Goal: Information Seeking & Learning: Learn about a topic

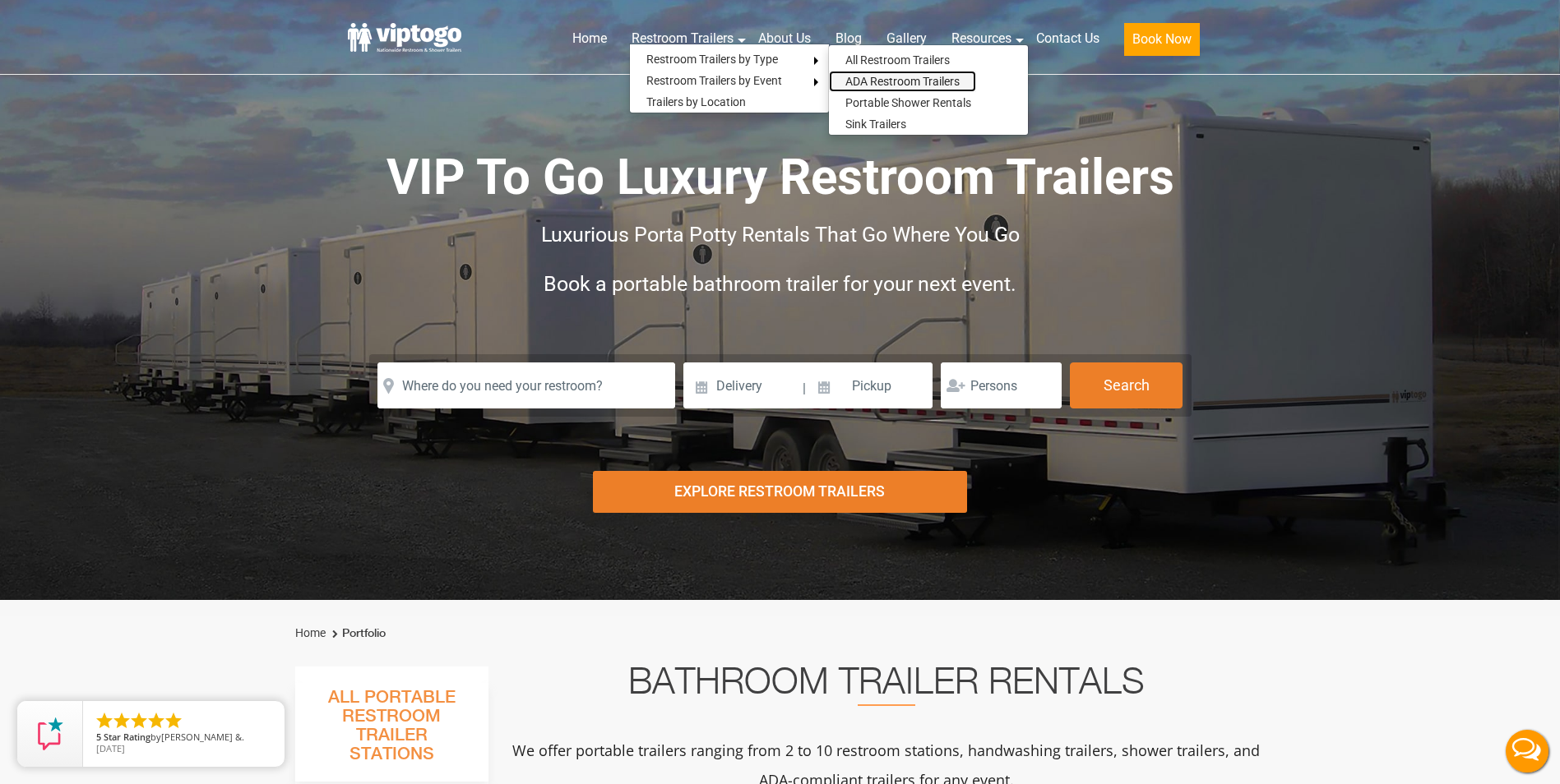
click at [882, 82] on link "ADA Restroom Trailers" at bounding box center [902, 81] width 147 height 21
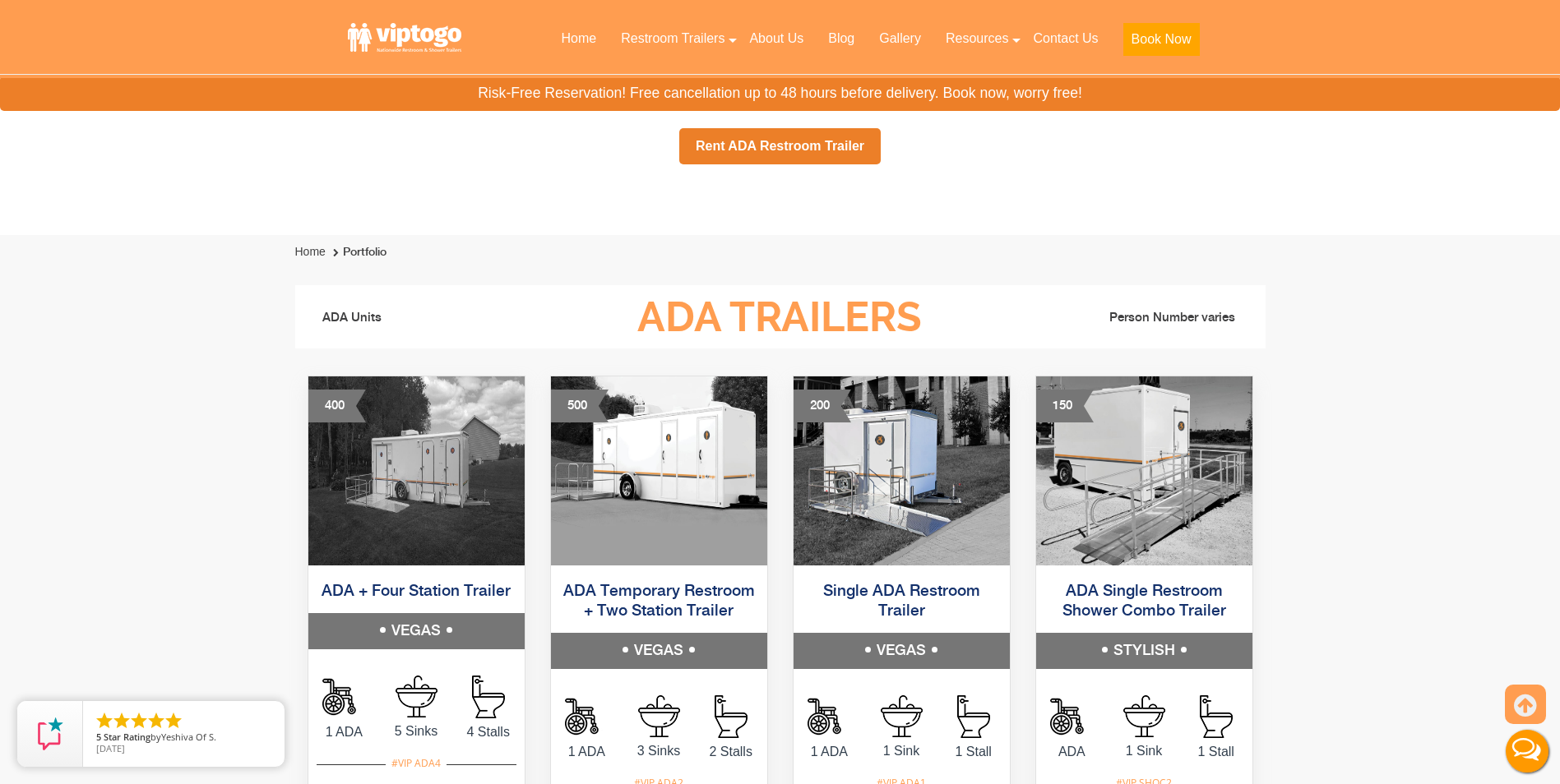
scroll to position [657, 0]
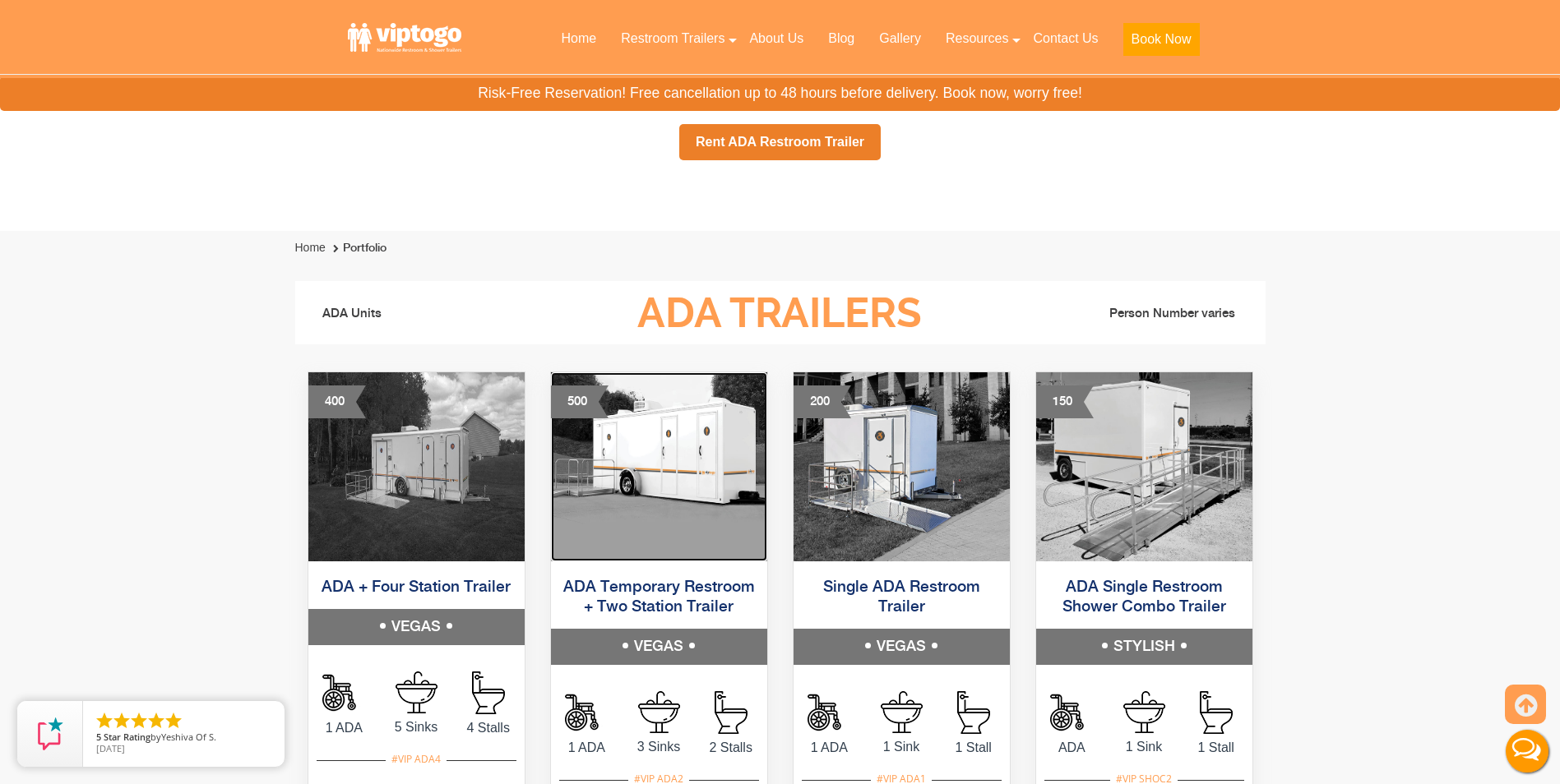
click at [677, 458] on img at bounding box center [660, 467] width 217 height 189
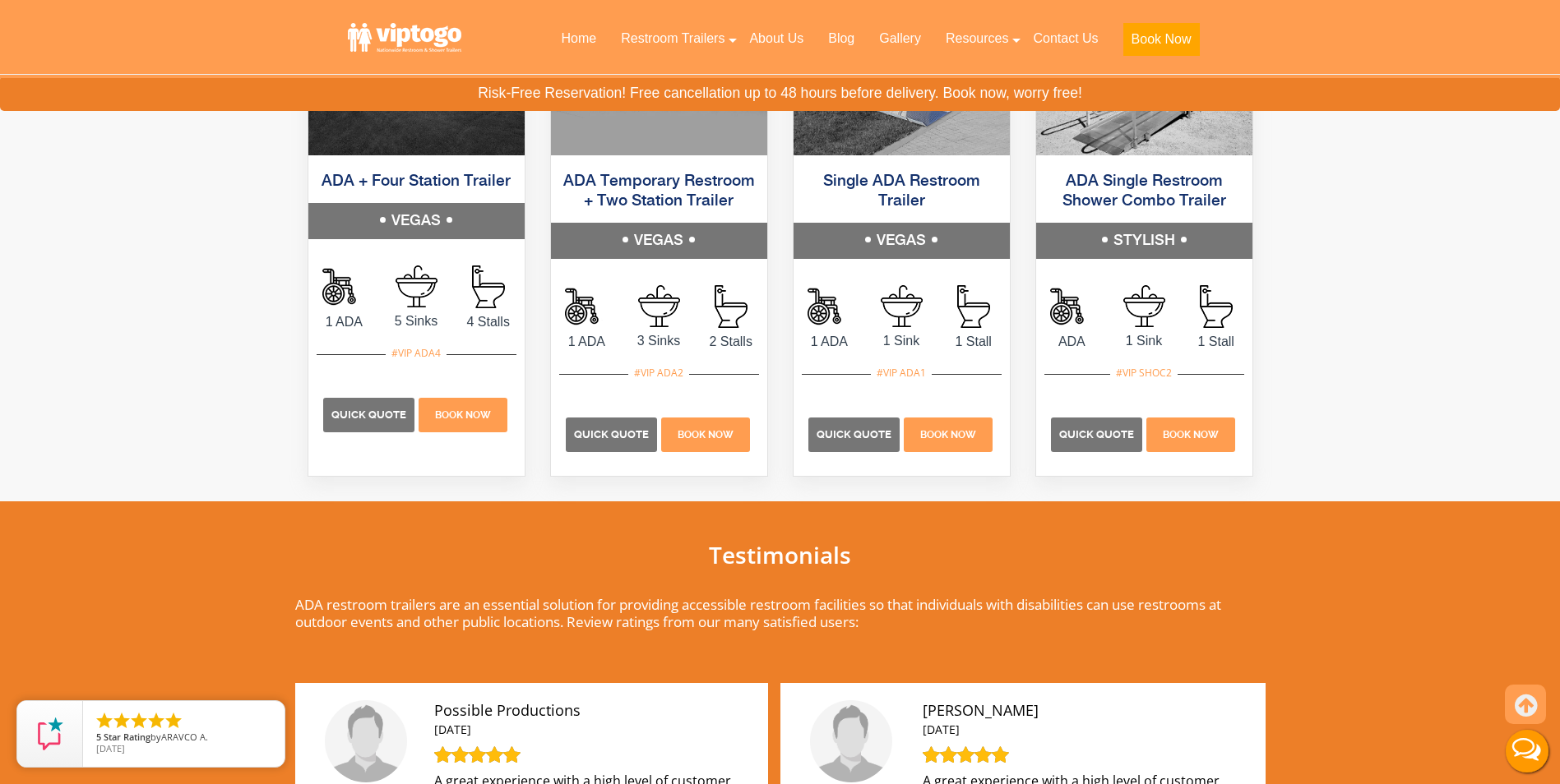
scroll to position [740, 0]
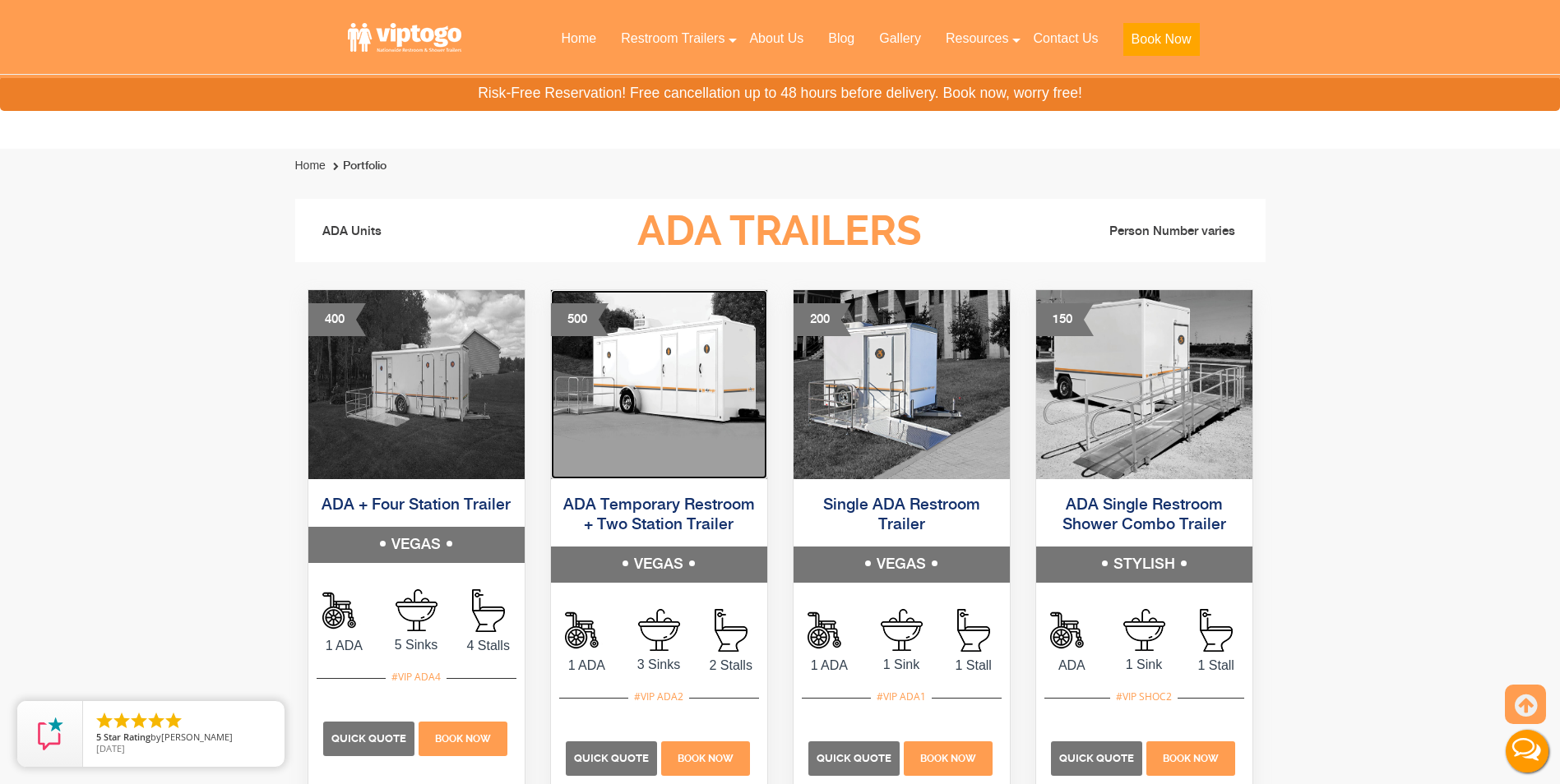
click at [673, 427] on img at bounding box center [660, 385] width 217 height 189
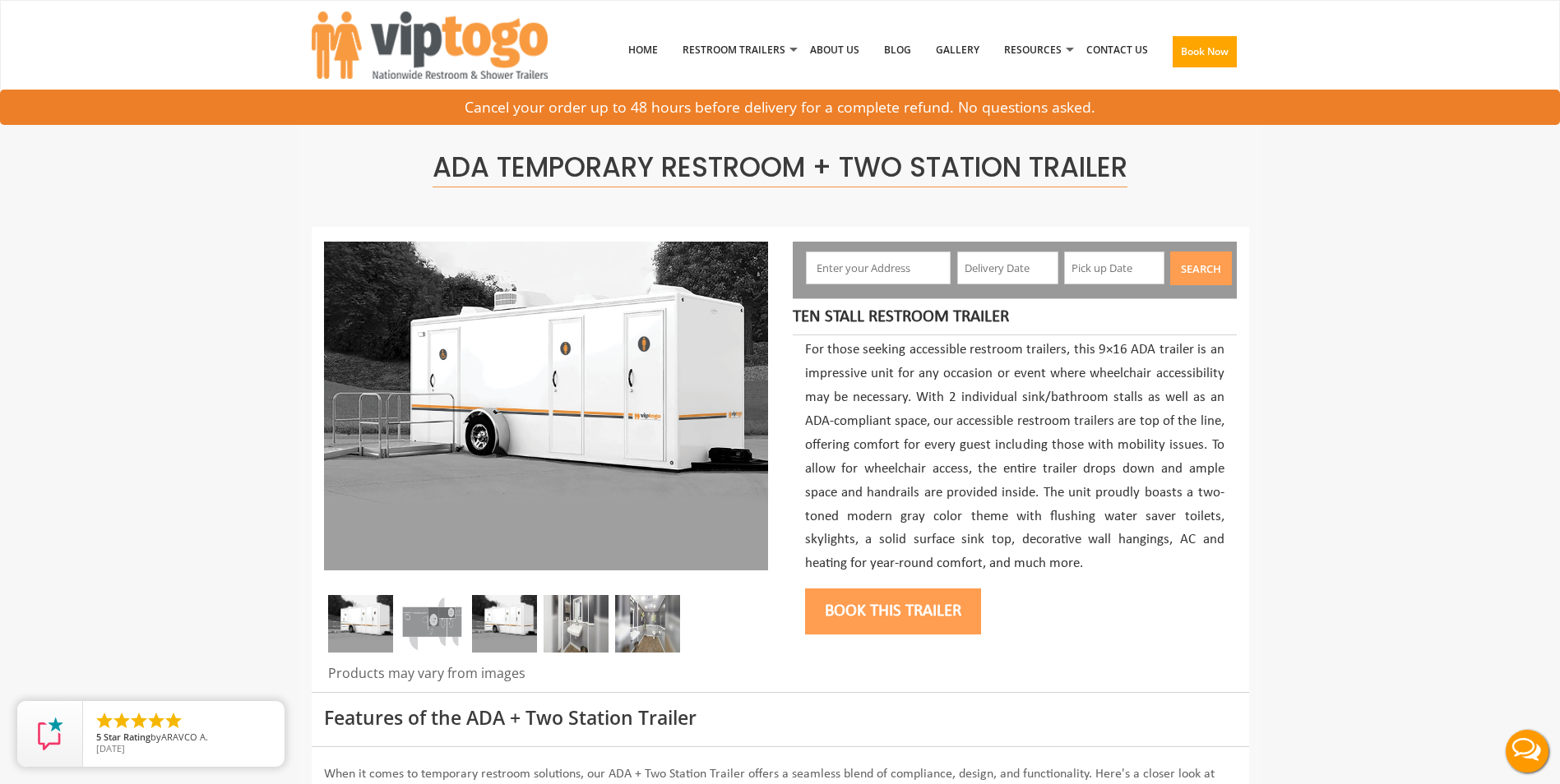
click at [349, 635] on img at bounding box center [360, 623] width 65 height 58
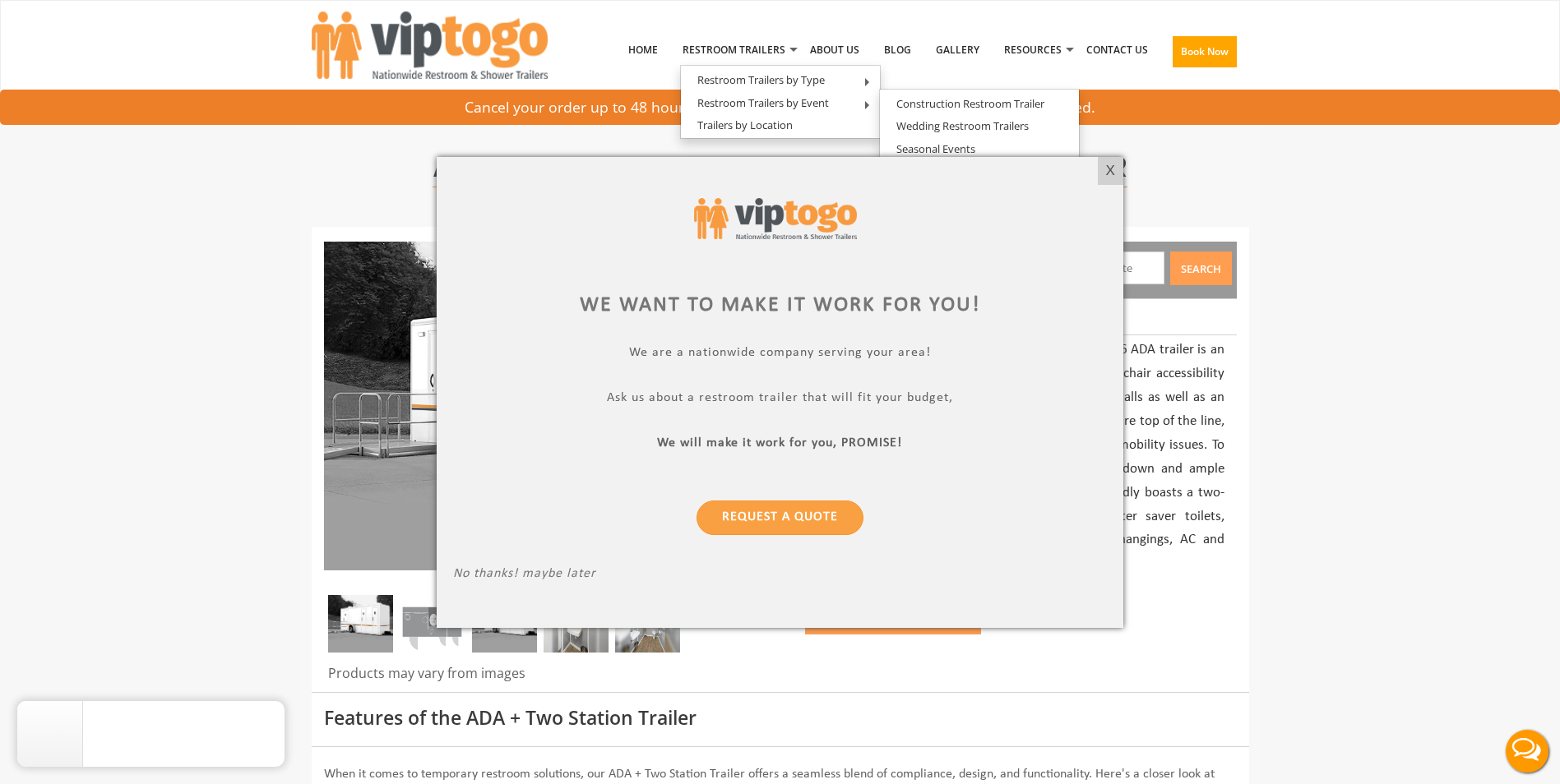
click at [1112, 170] on div "X" at bounding box center [1110, 171] width 25 height 28
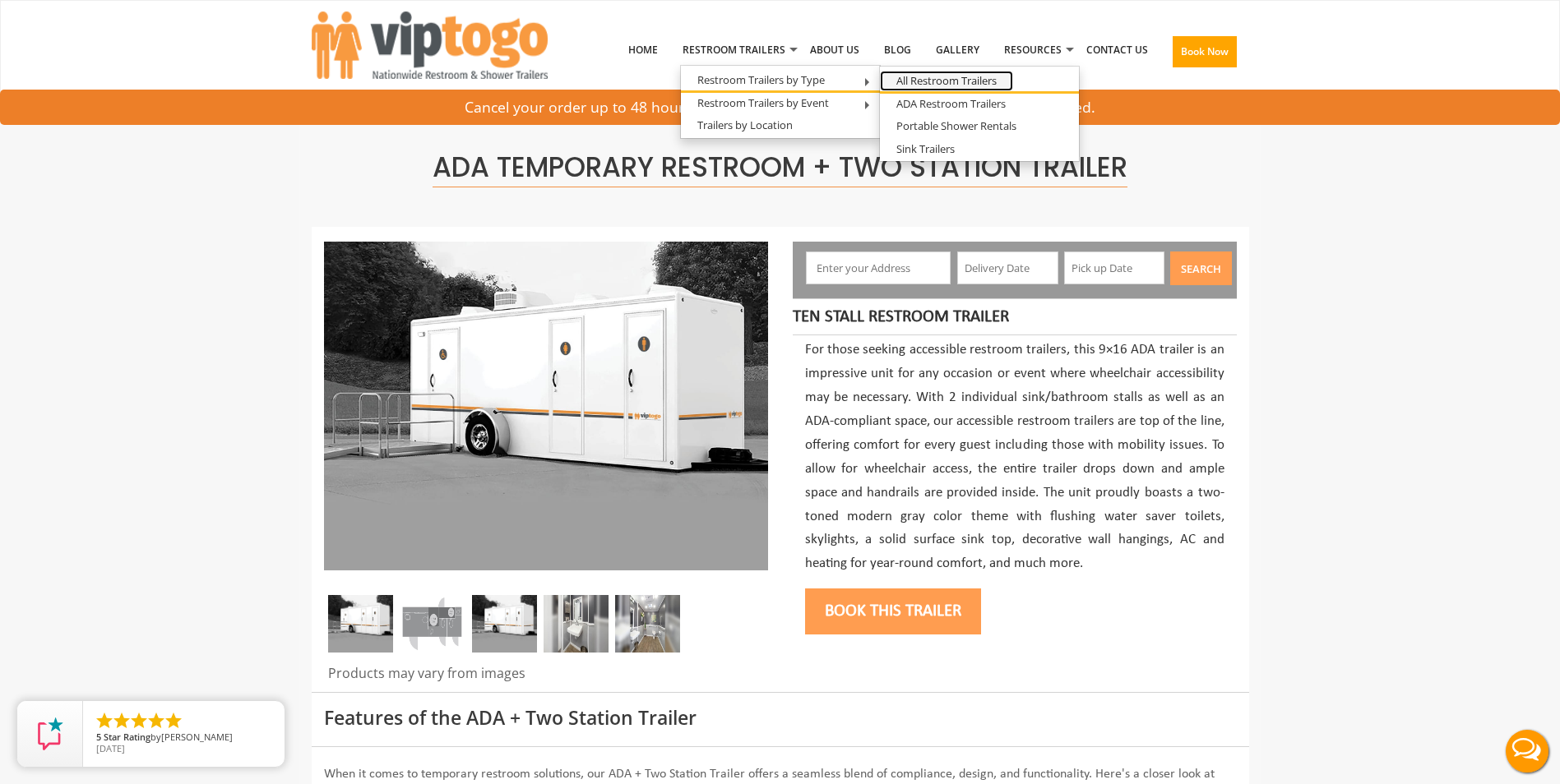
click at [934, 75] on link "All Restroom Trailers" at bounding box center [946, 80] width 134 height 20
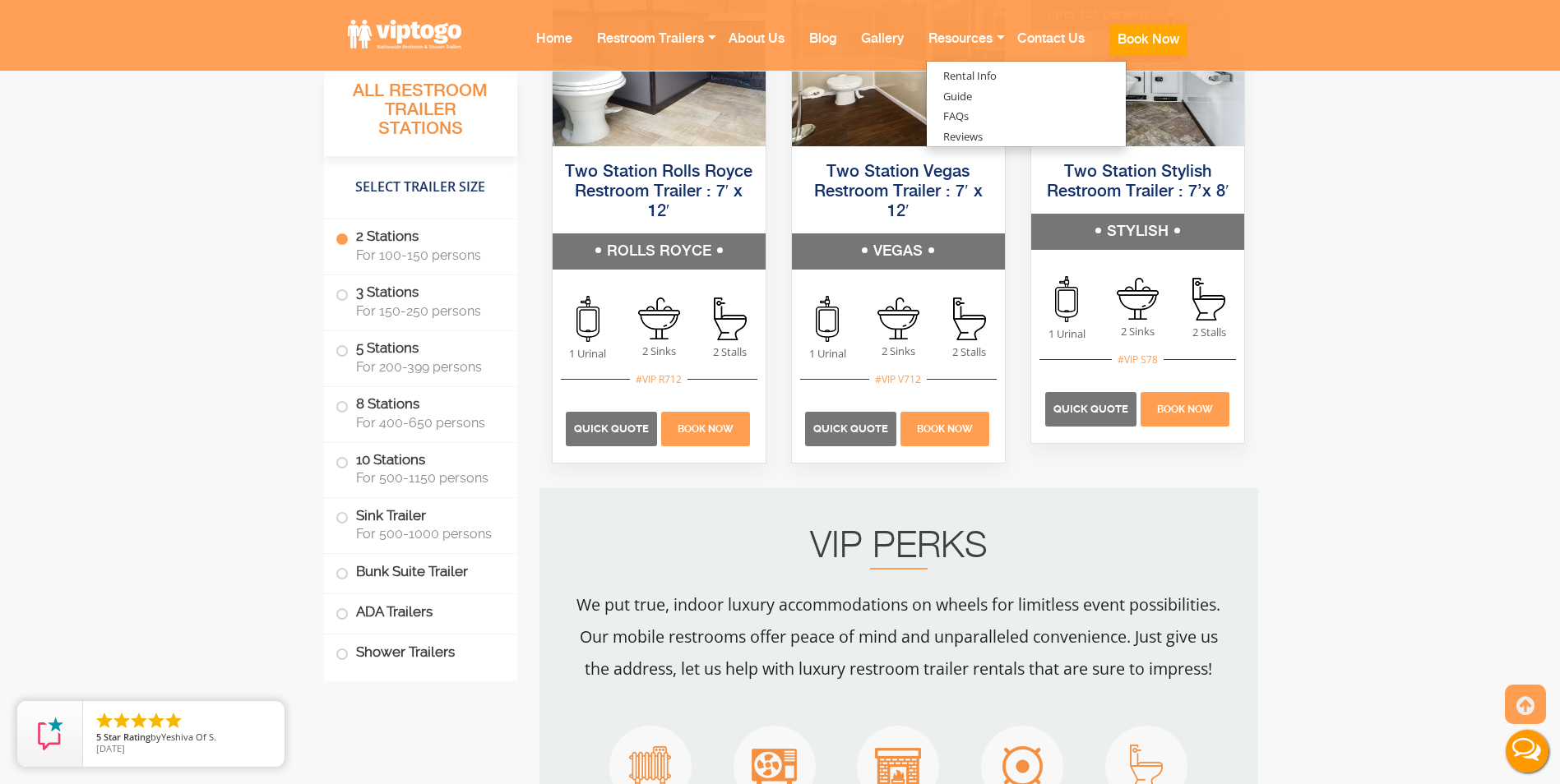
scroll to position [1397, 0]
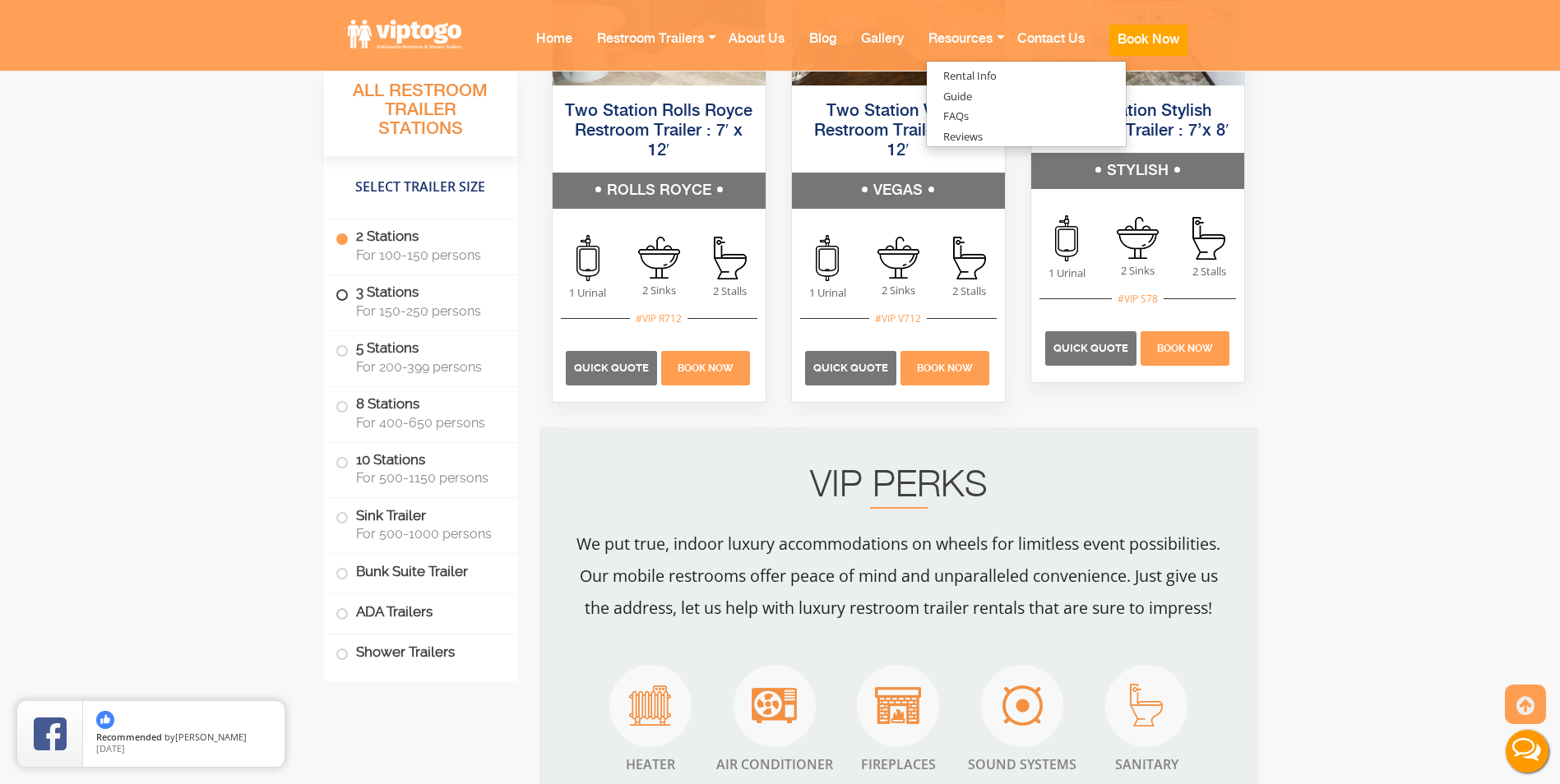
click at [415, 304] on span "For 150-250 persons" at bounding box center [426, 311] width 141 height 16
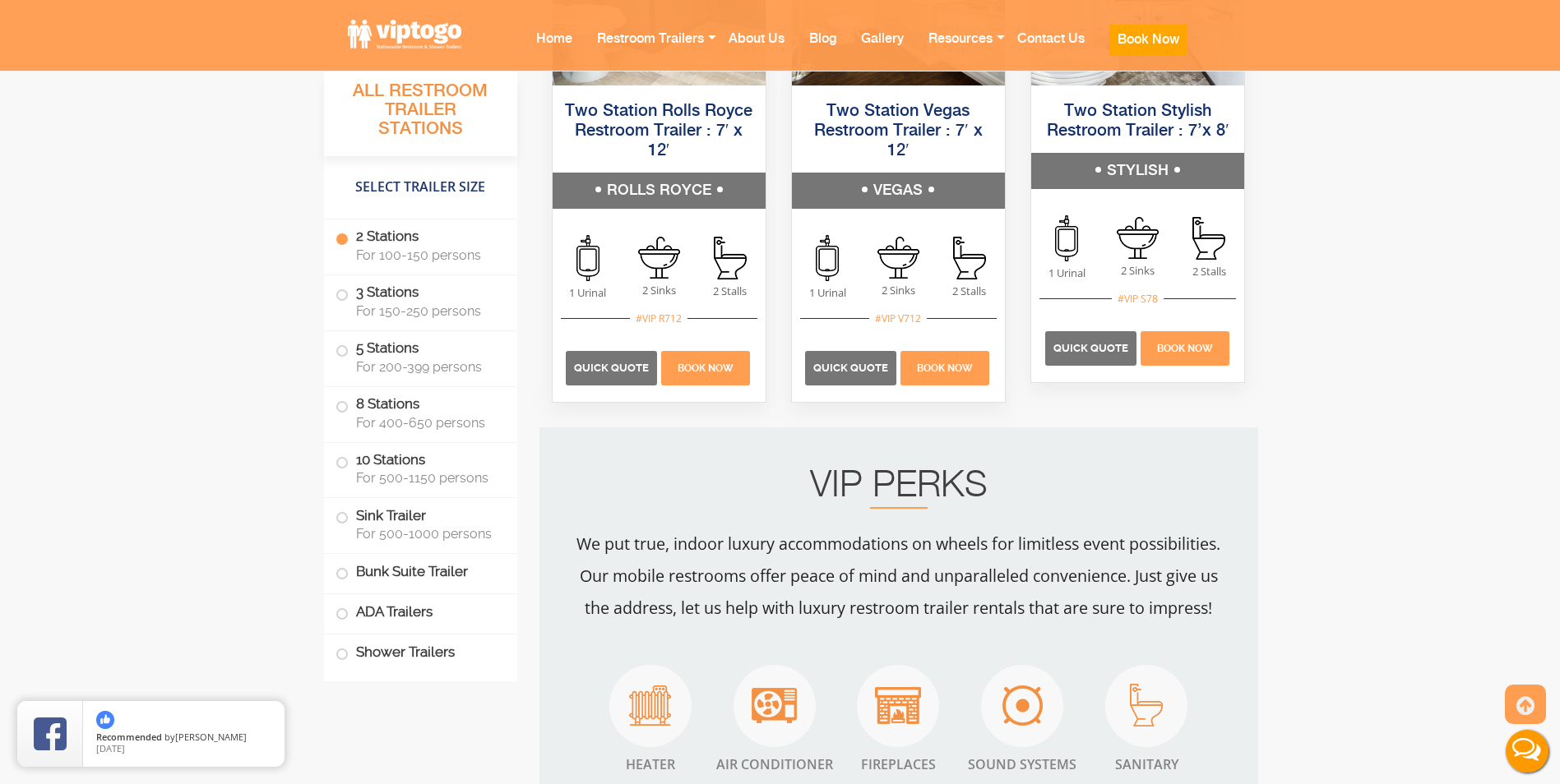
click at [431, 248] on span "For 100-150 persons" at bounding box center [426, 255] width 141 height 16
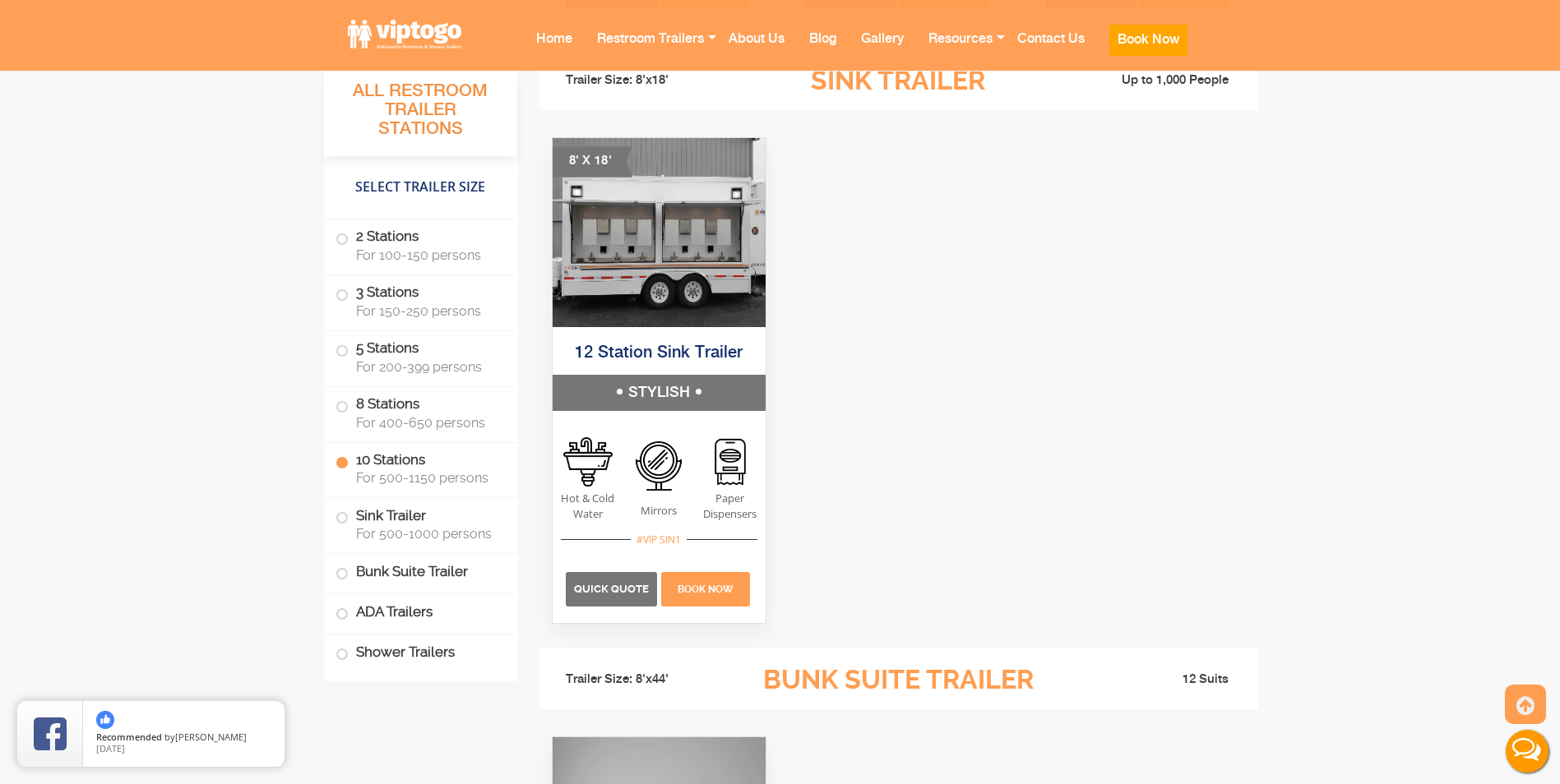
scroll to position [4684, 0]
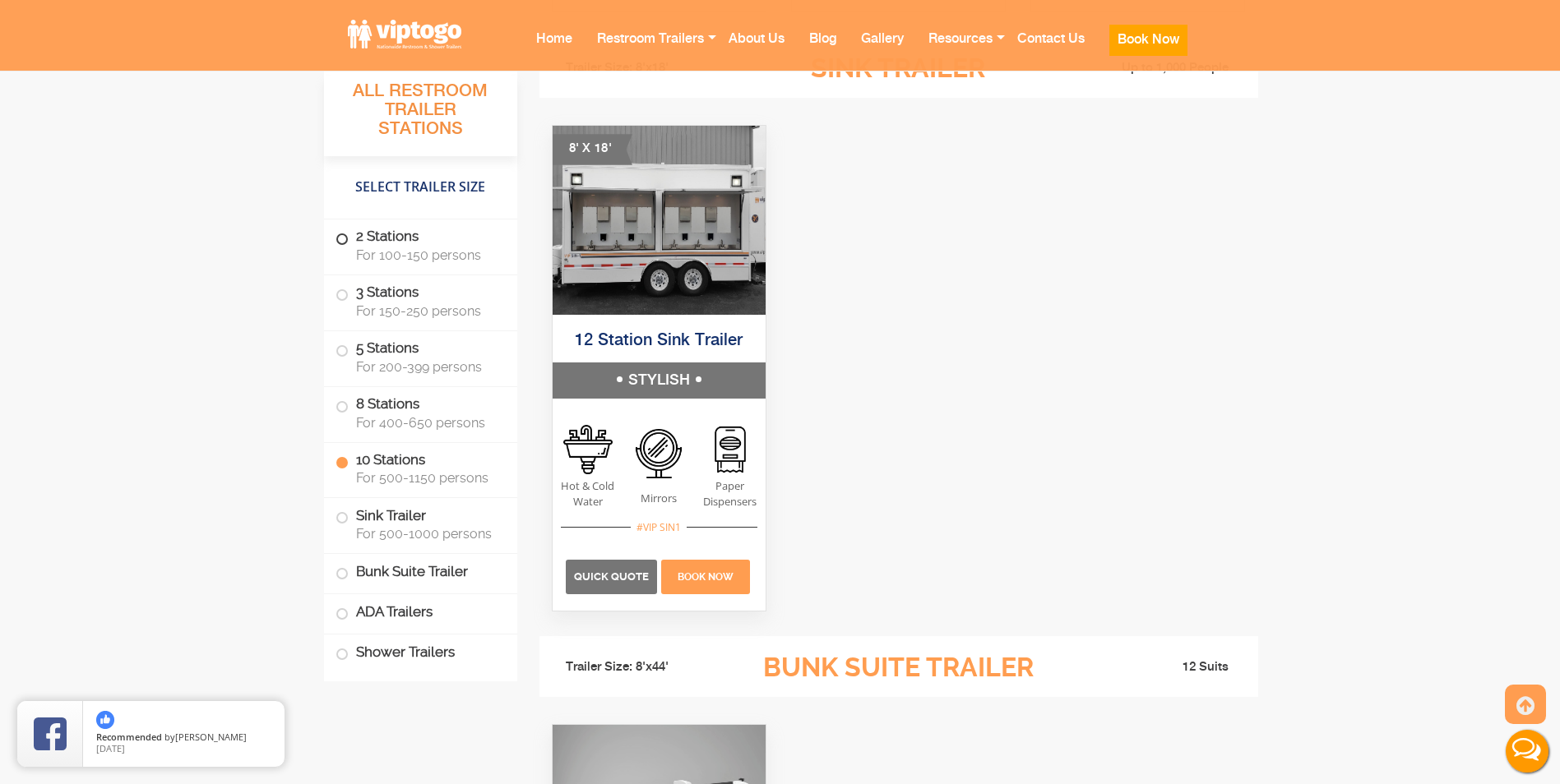
click at [401, 241] on label "2 Stations For 100-150 persons" at bounding box center [420, 245] width 170 height 51
click at [390, 421] on span "For 400-650 persons" at bounding box center [426, 422] width 141 height 16
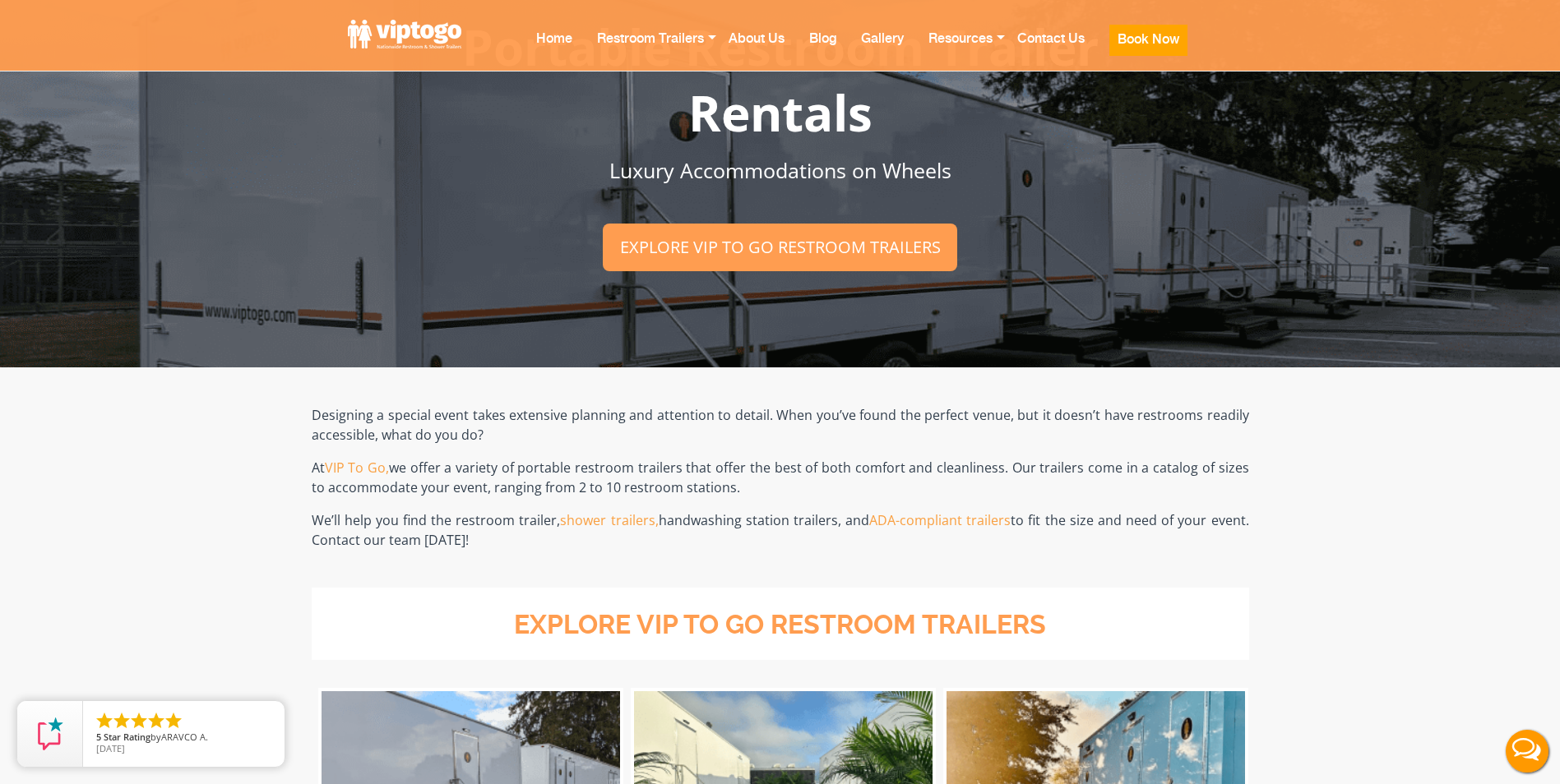
scroll to position [0, 0]
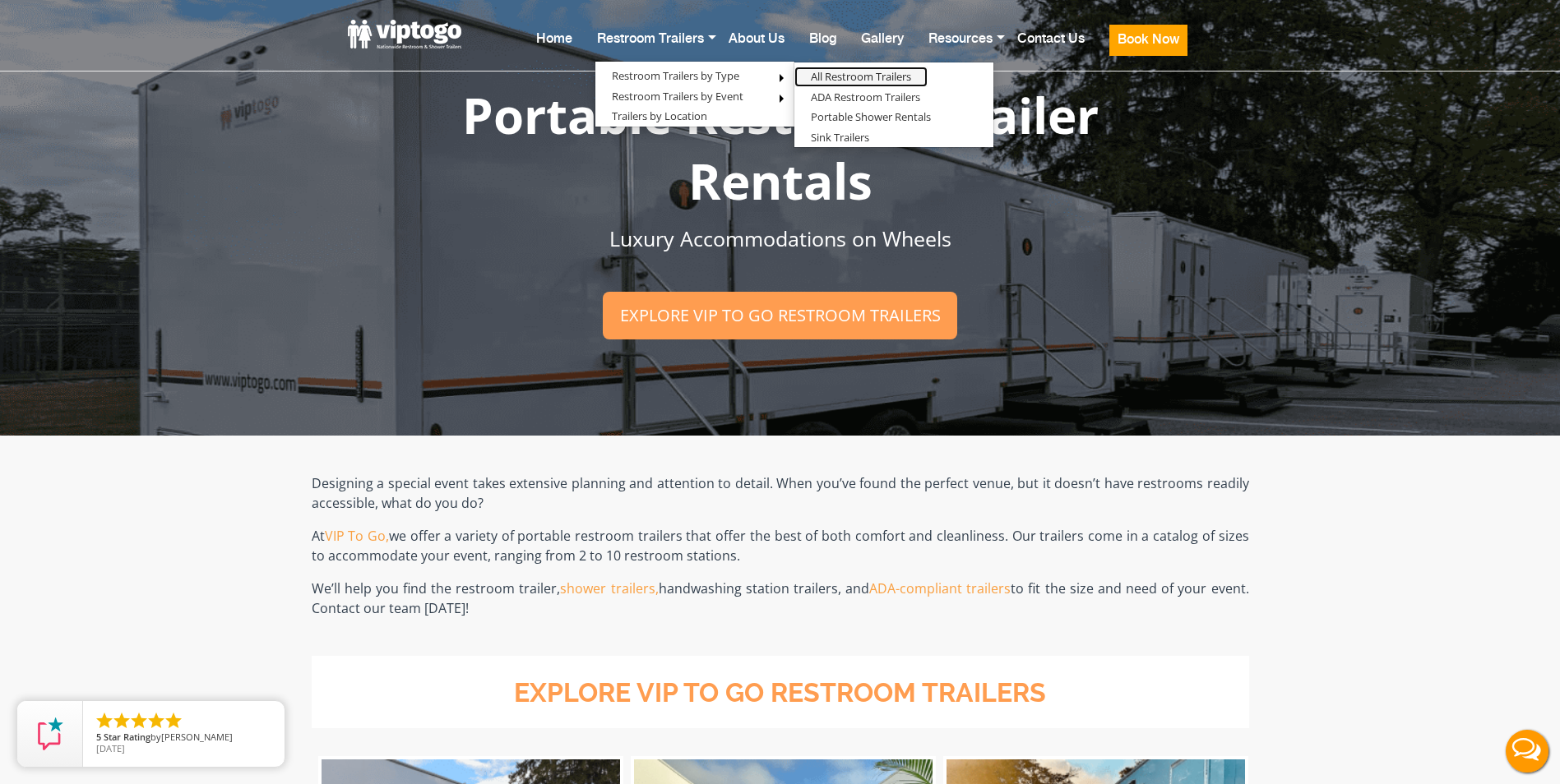
click at [865, 78] on link "All Restroom Trailers" at bounding box center [860, 76] width 134 height 20
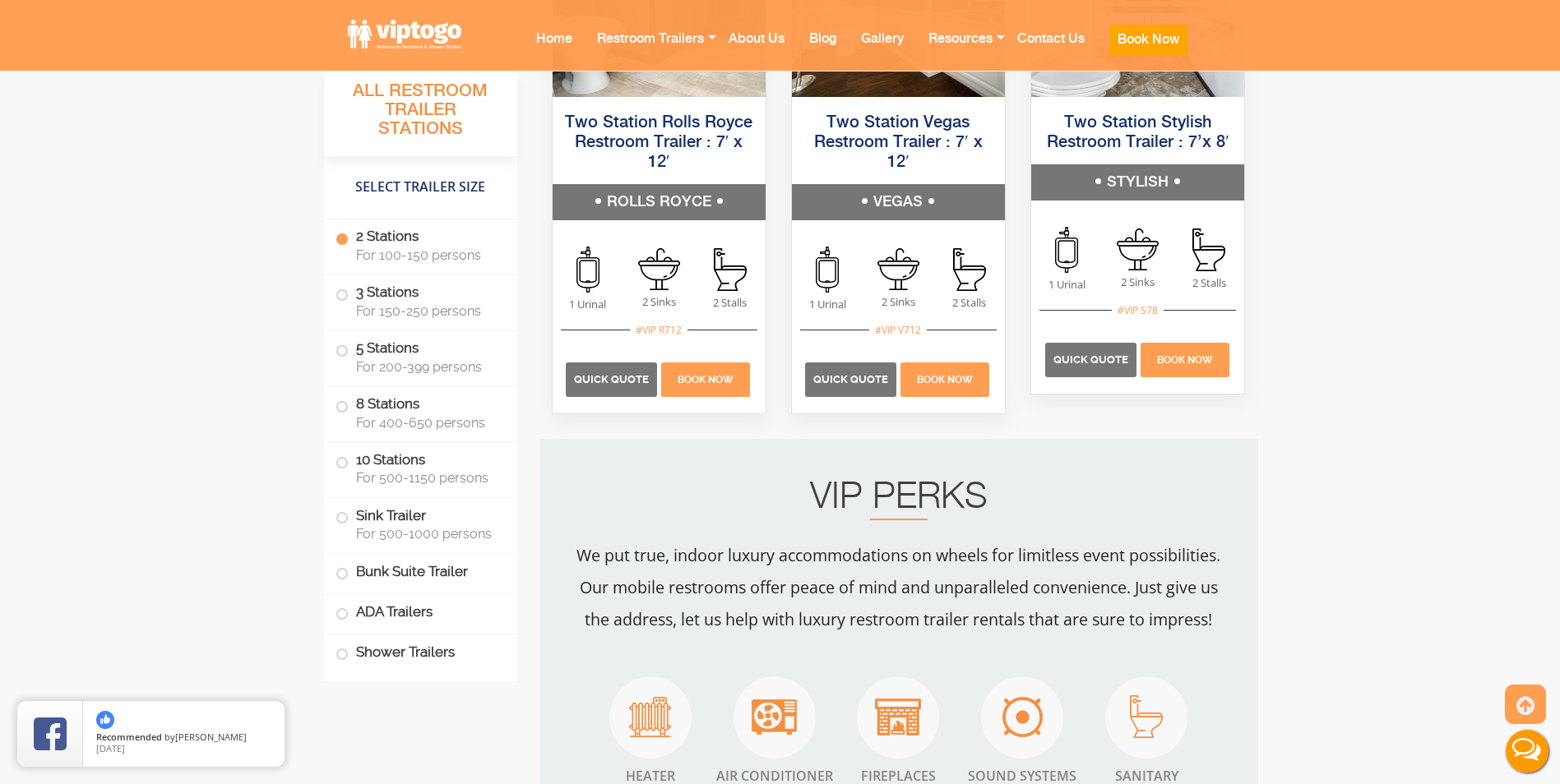
scroll to position [1397, 0]
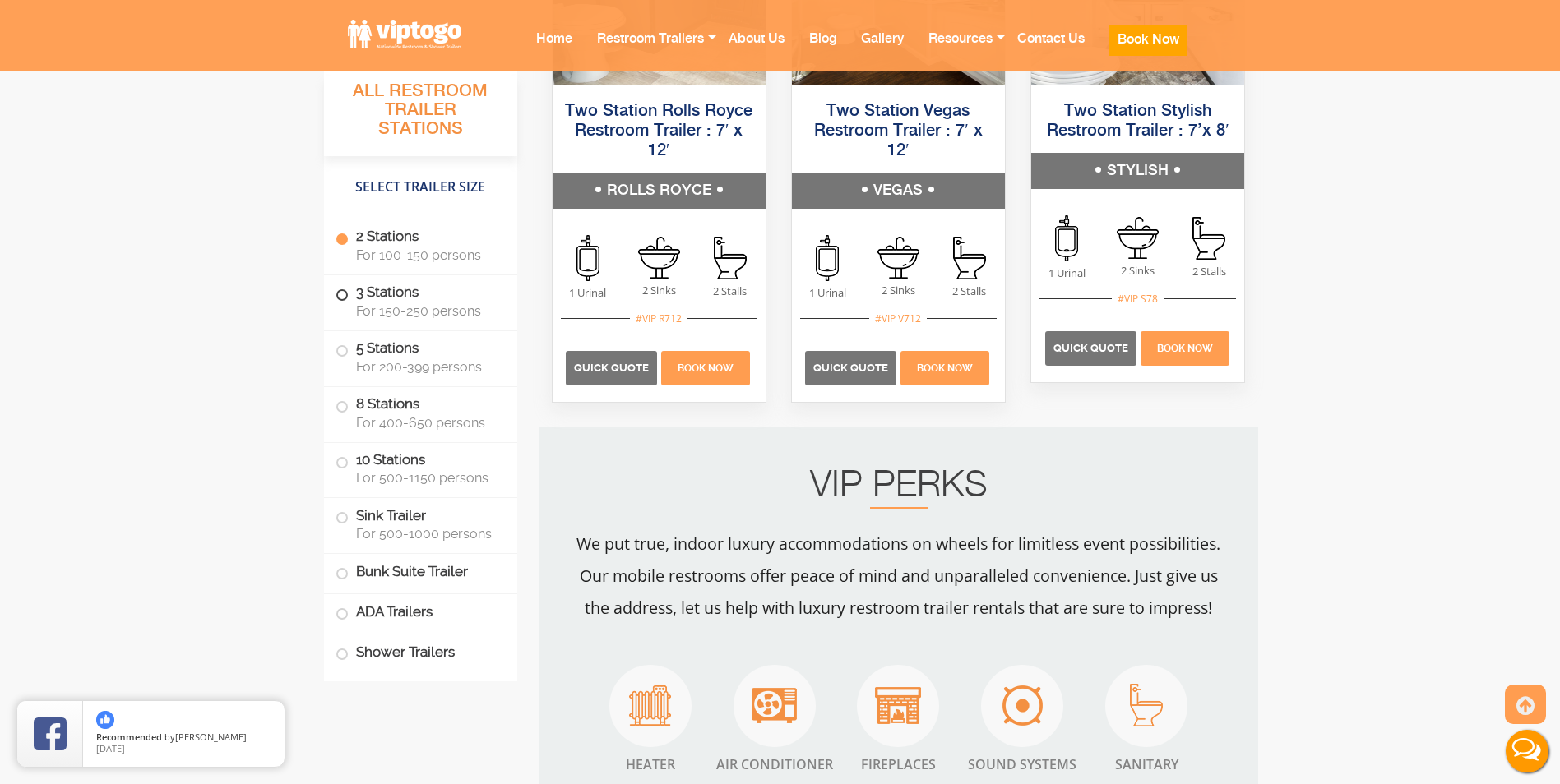
click at [341, 294] on span at bounding box center [341, 294] width 7 height 7
click at [412, 300] on label "3 Stations For 150-250 persons" at bounding box center [420, 300] width 170 height 51
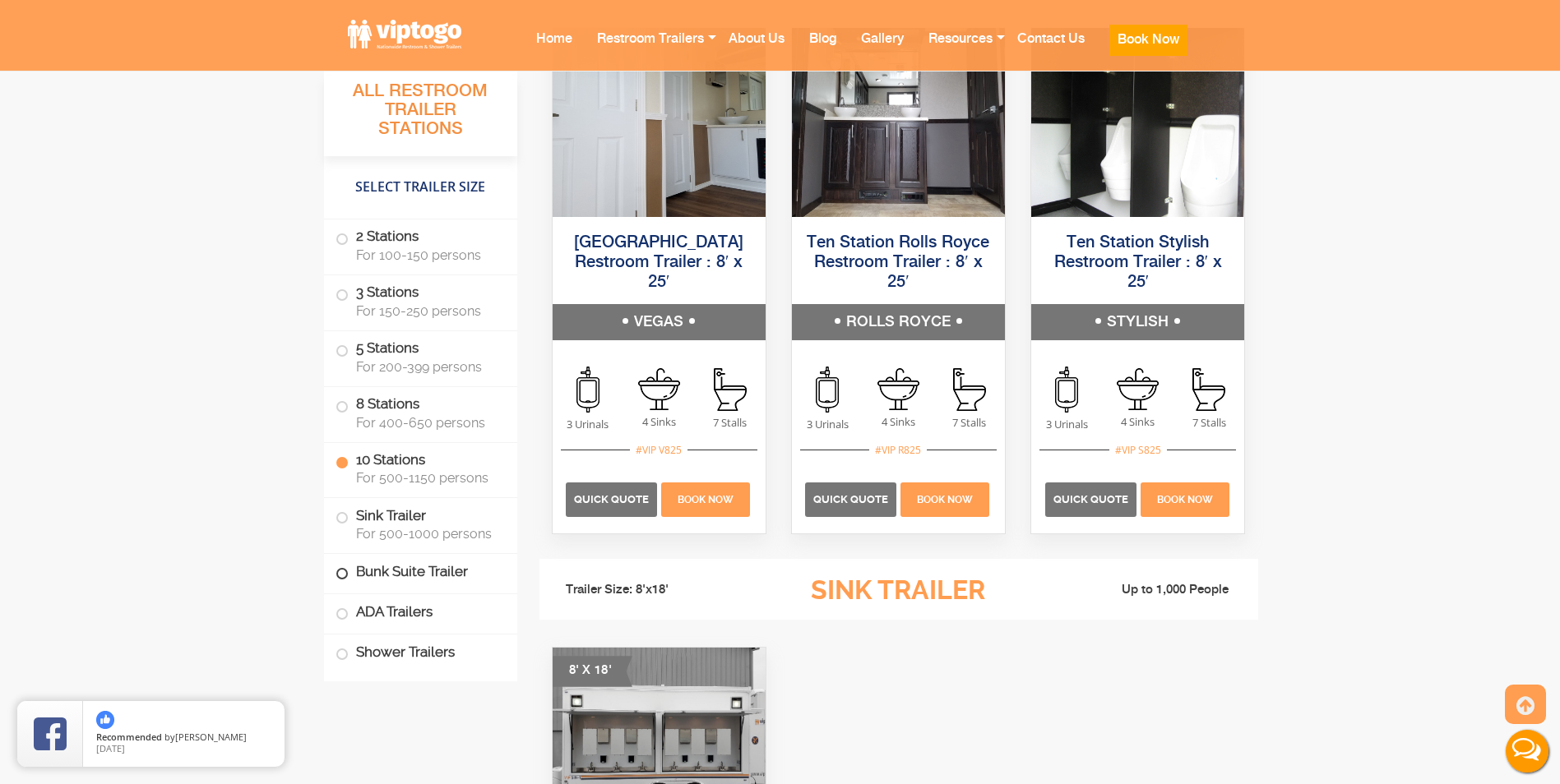
scroll to position [4520, 0]
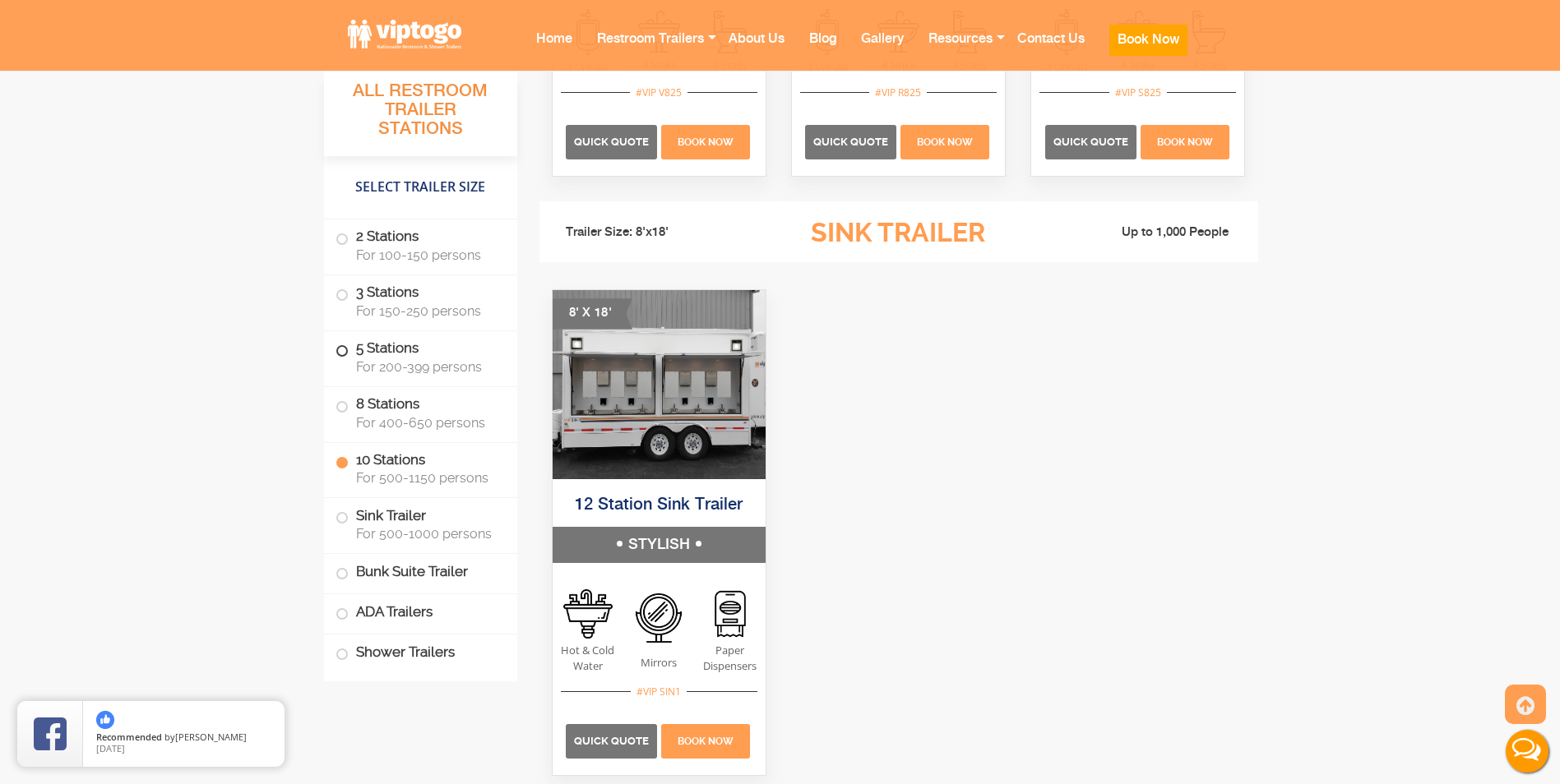
click at [419, 343] on label "5 Stations For 200-399 persons" at bounding box center [420, 357] width 170 height 51
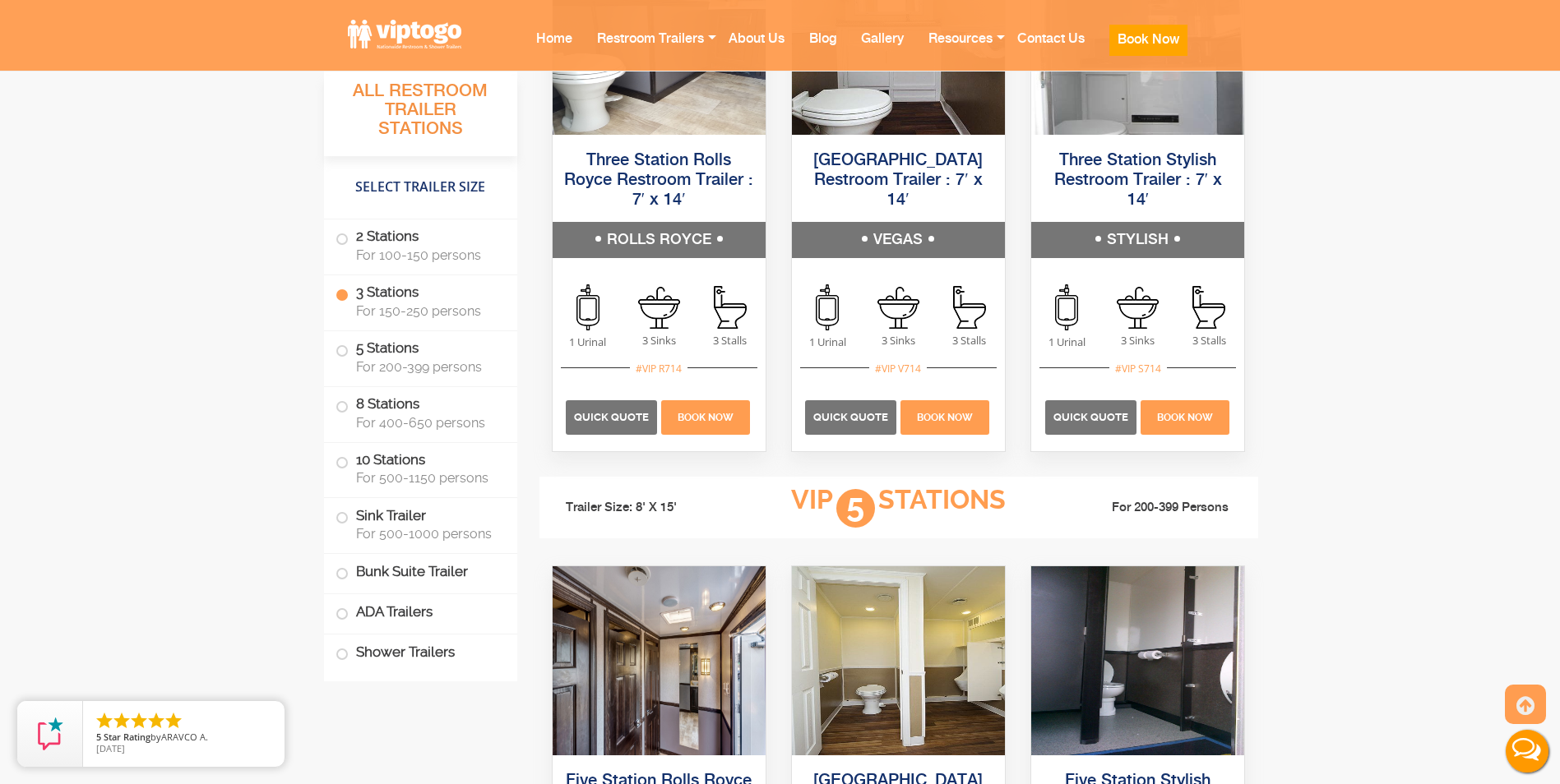
scroll to position [2712, 0]
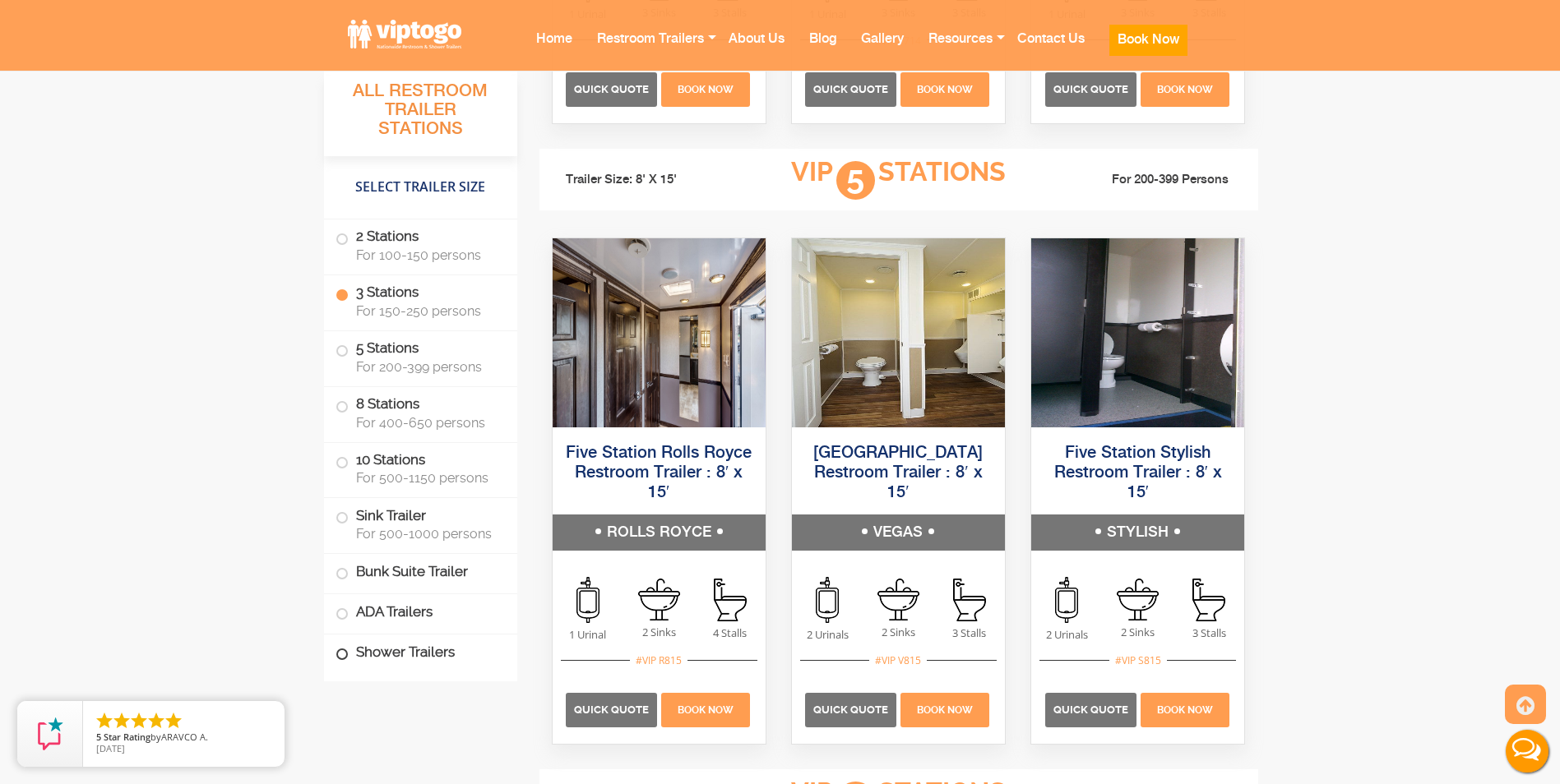
click at [433, 644] on label "Shower Trailers" at bounding box center [420, 652] width 170 height 35
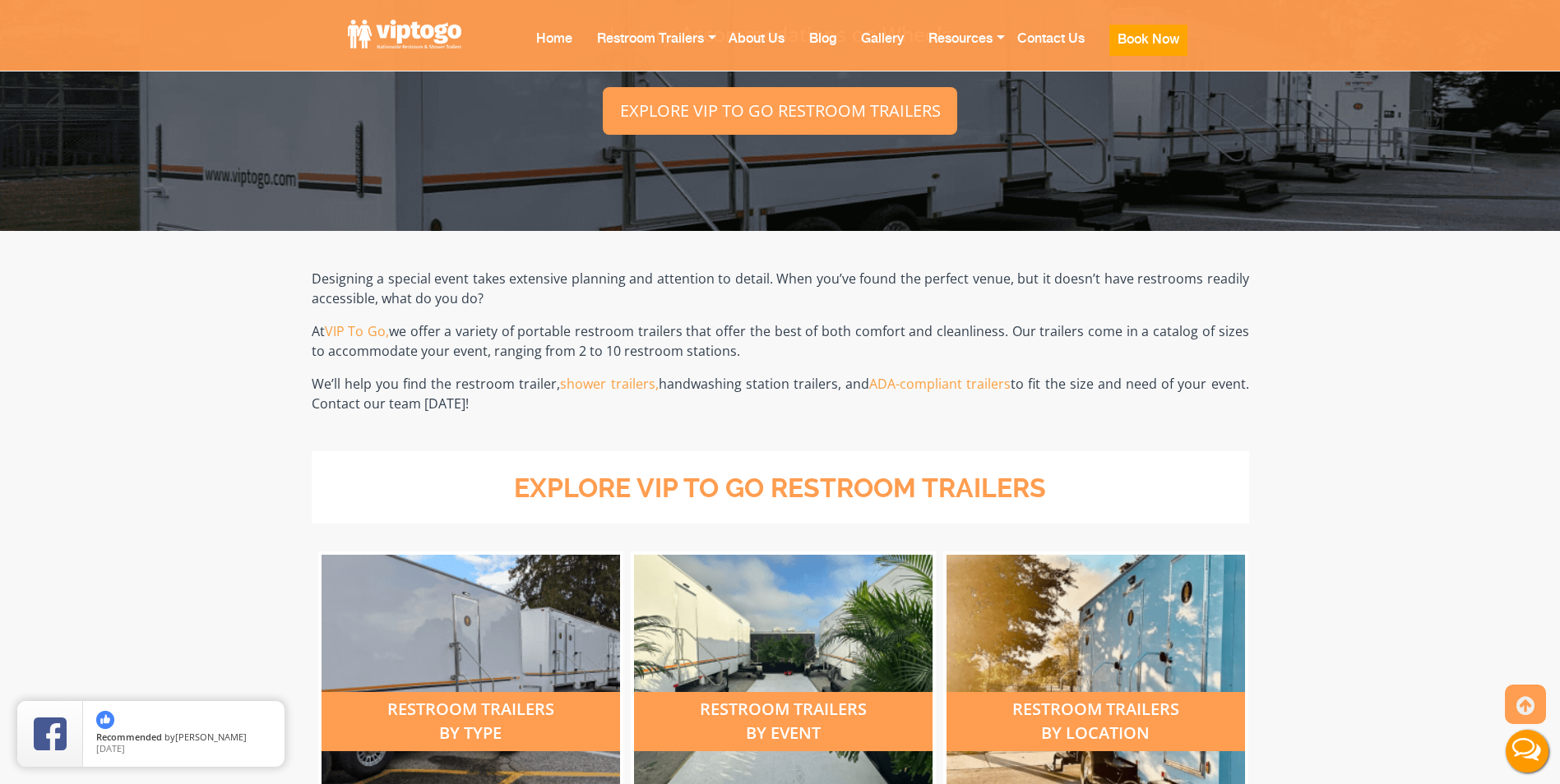
scroll to position [0, 0]
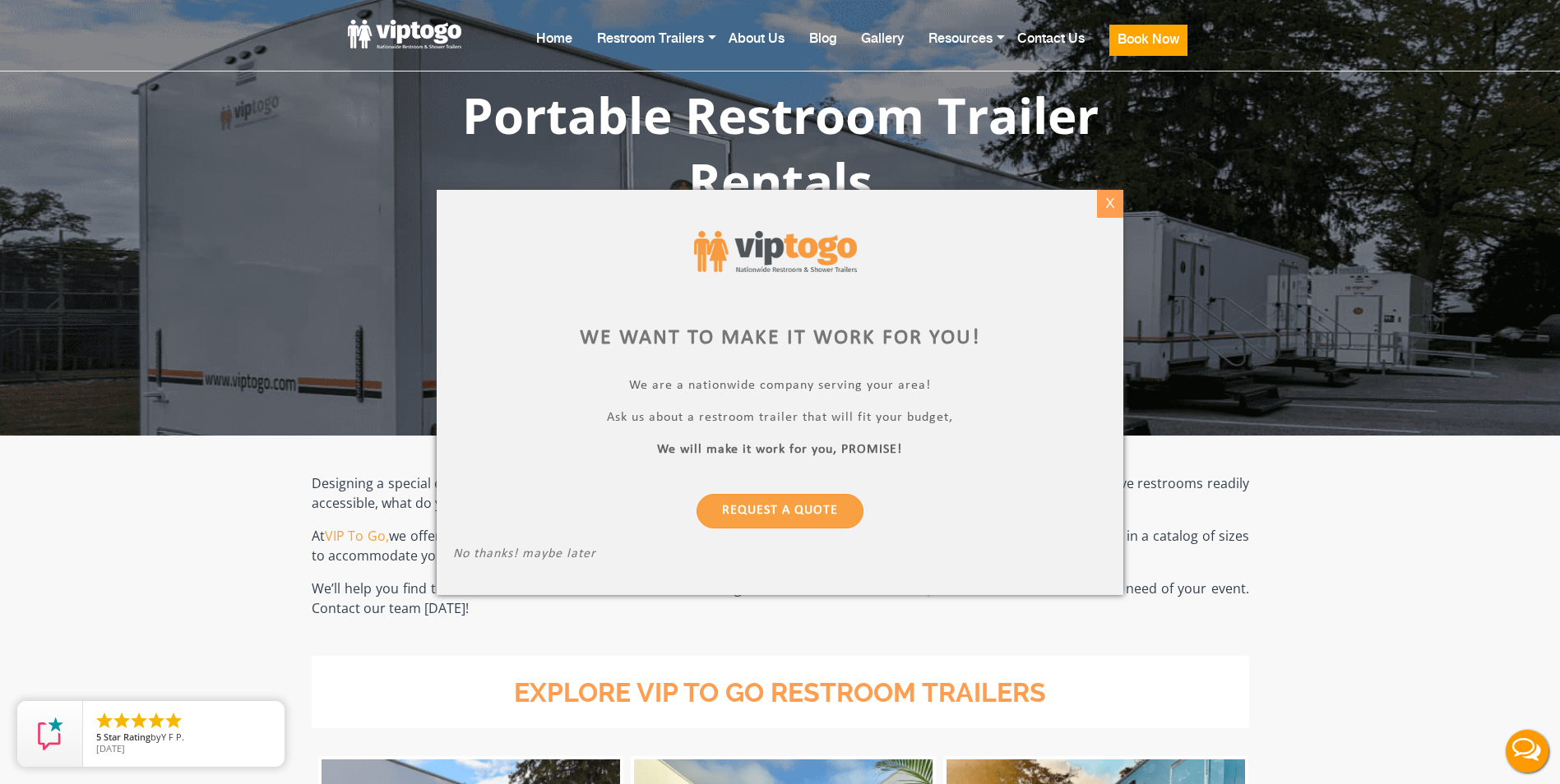
click at [1104, 207] on div "X" at bounding box center [1110, 204] width 25 height 28
